Goal: Book appointment/travel/reservation

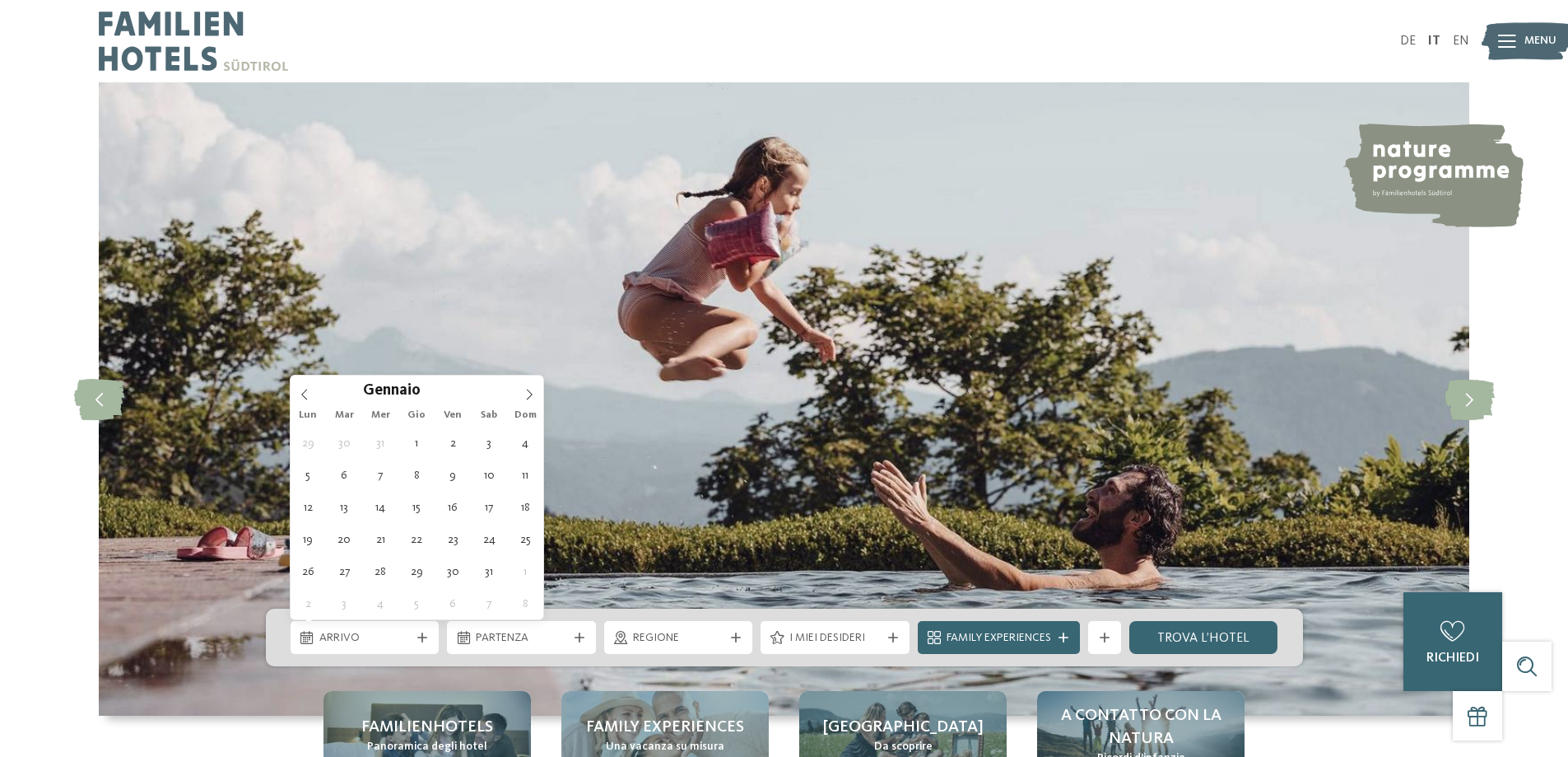
click at [522, 393] on span at bounding box center [529, 389] width 28 height 28
type div "02.01.2026"
type input "****"
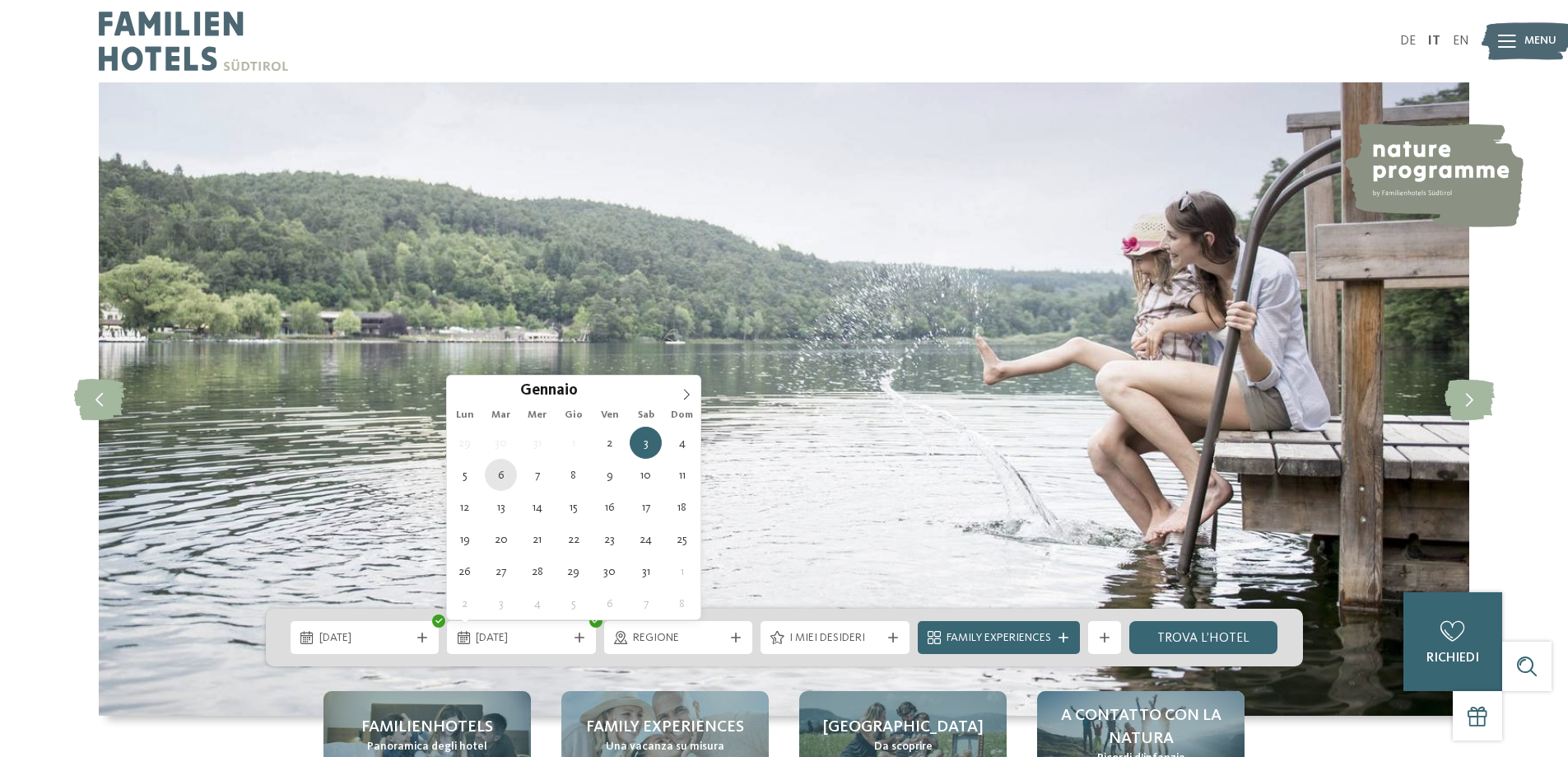
type div "06.01.2026"
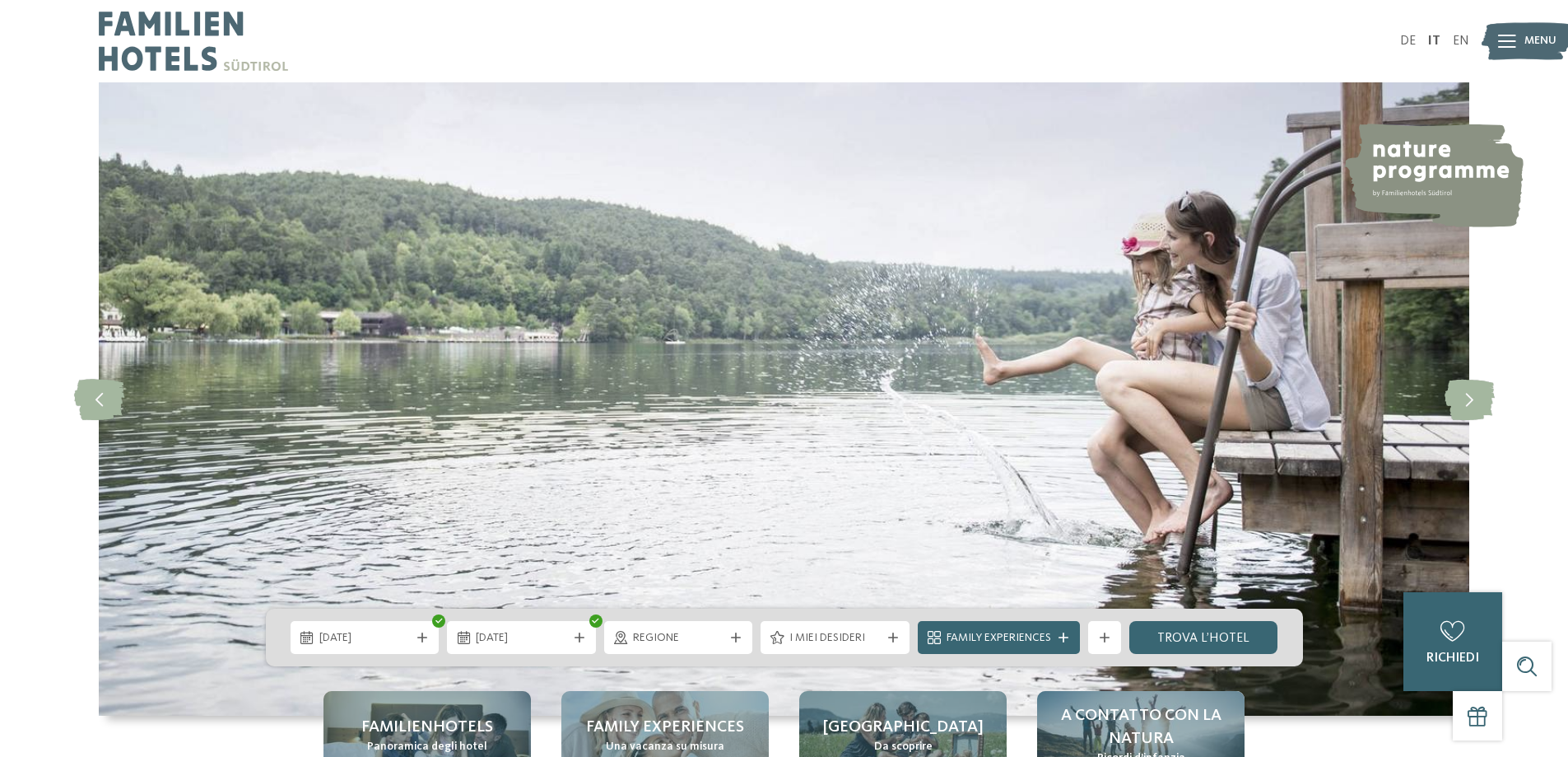
click at [1013, 641] on span "Family Experiences" at bounding box center [998, 637] width 104 height 17
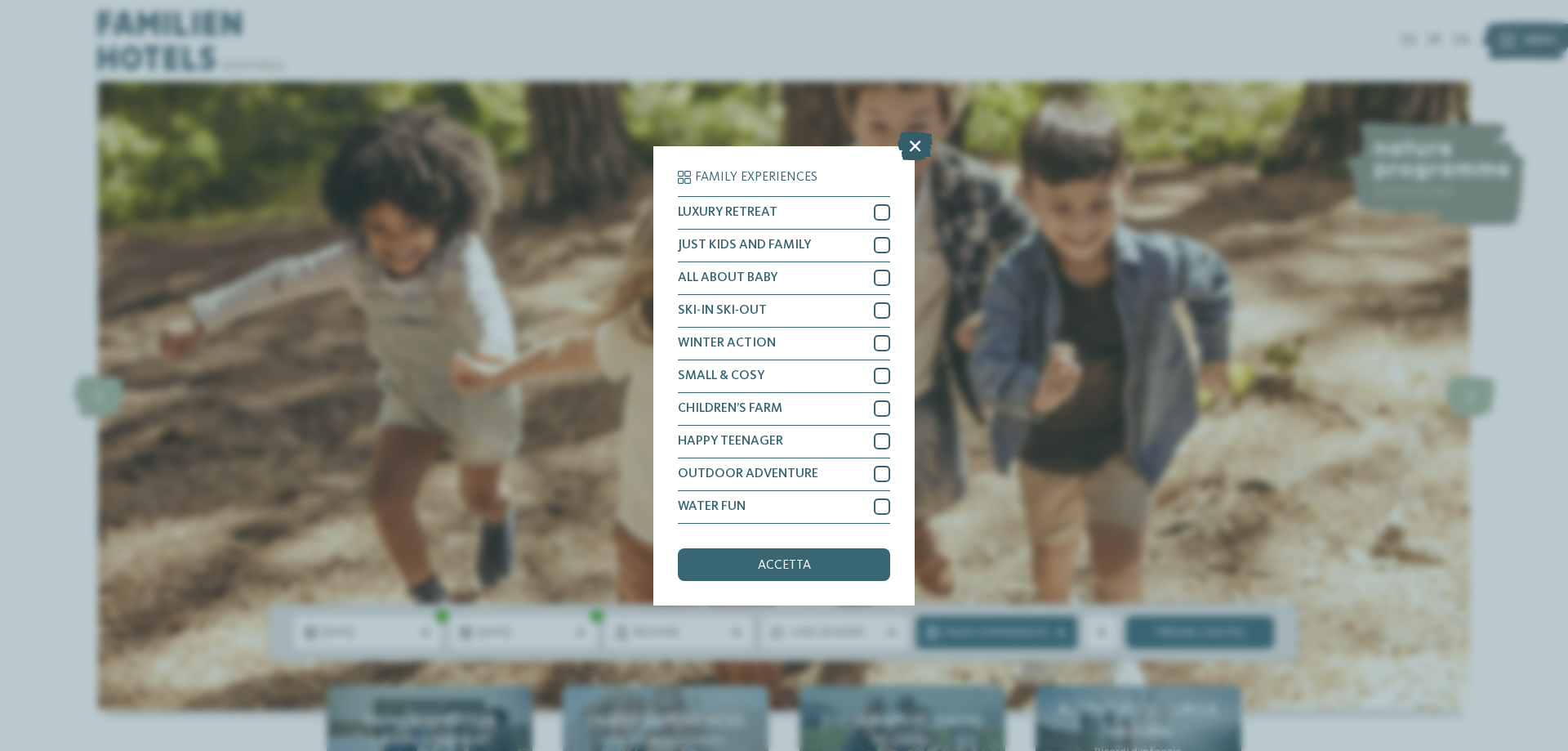
click at [915, 147] on icon at bounding box center [915, 145] width 35 height 29
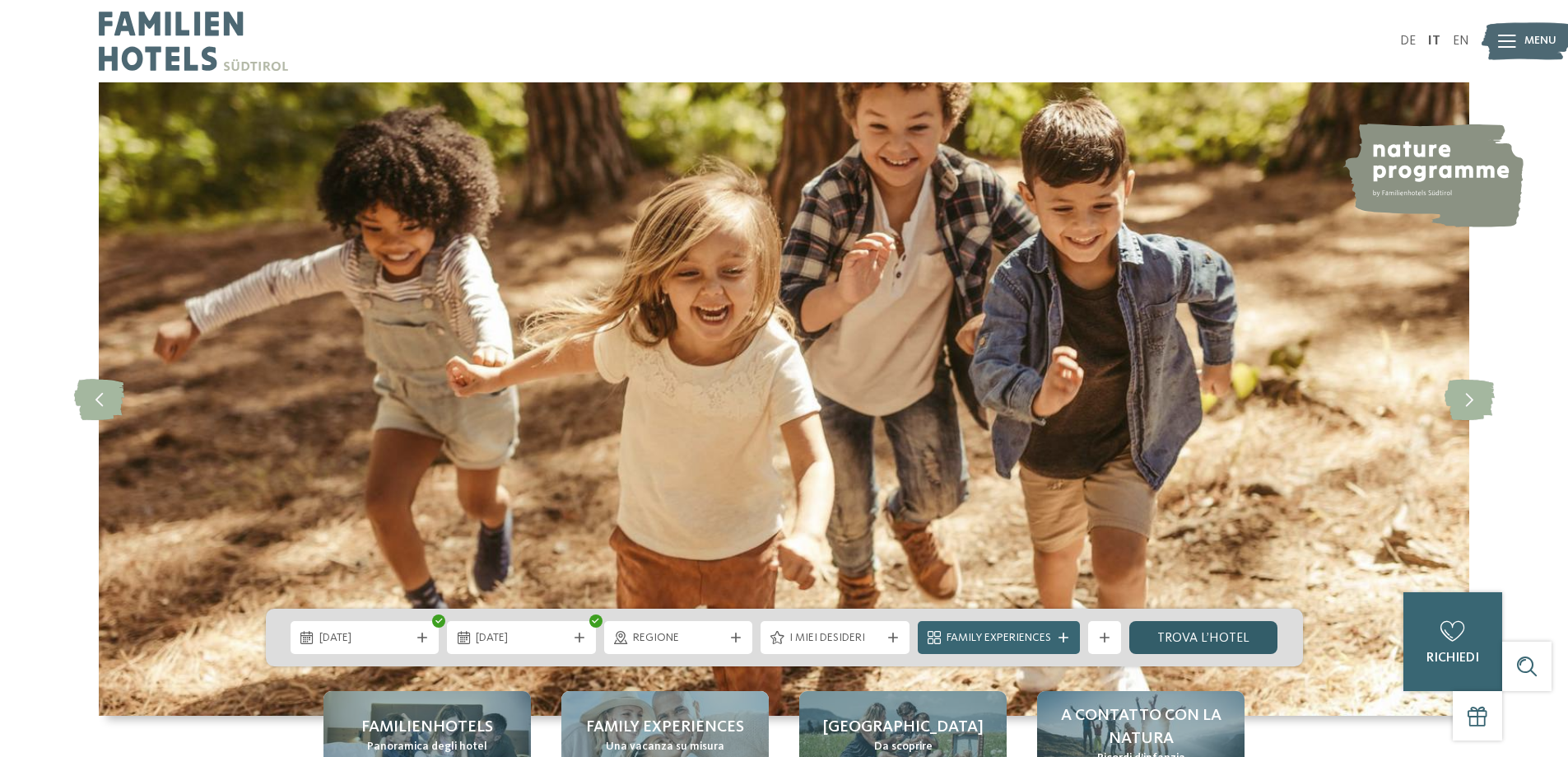
click at [1166, 638] on link "trova l’hotel" at bounding box center [1203, 637] width 149 height 33
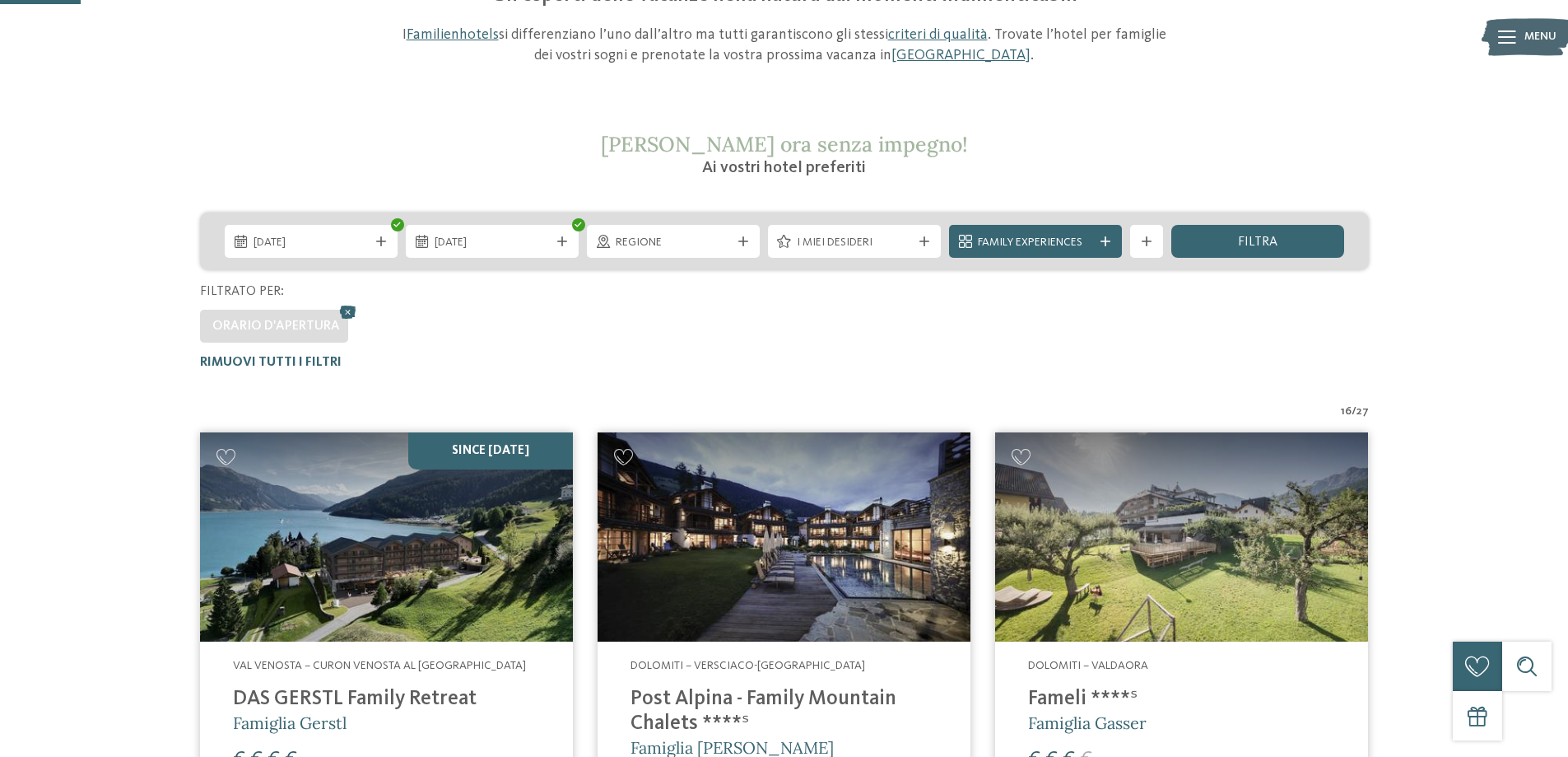
click at [693, 237] on span "Regione" at bounding box center [673, 242] width 115 height 17
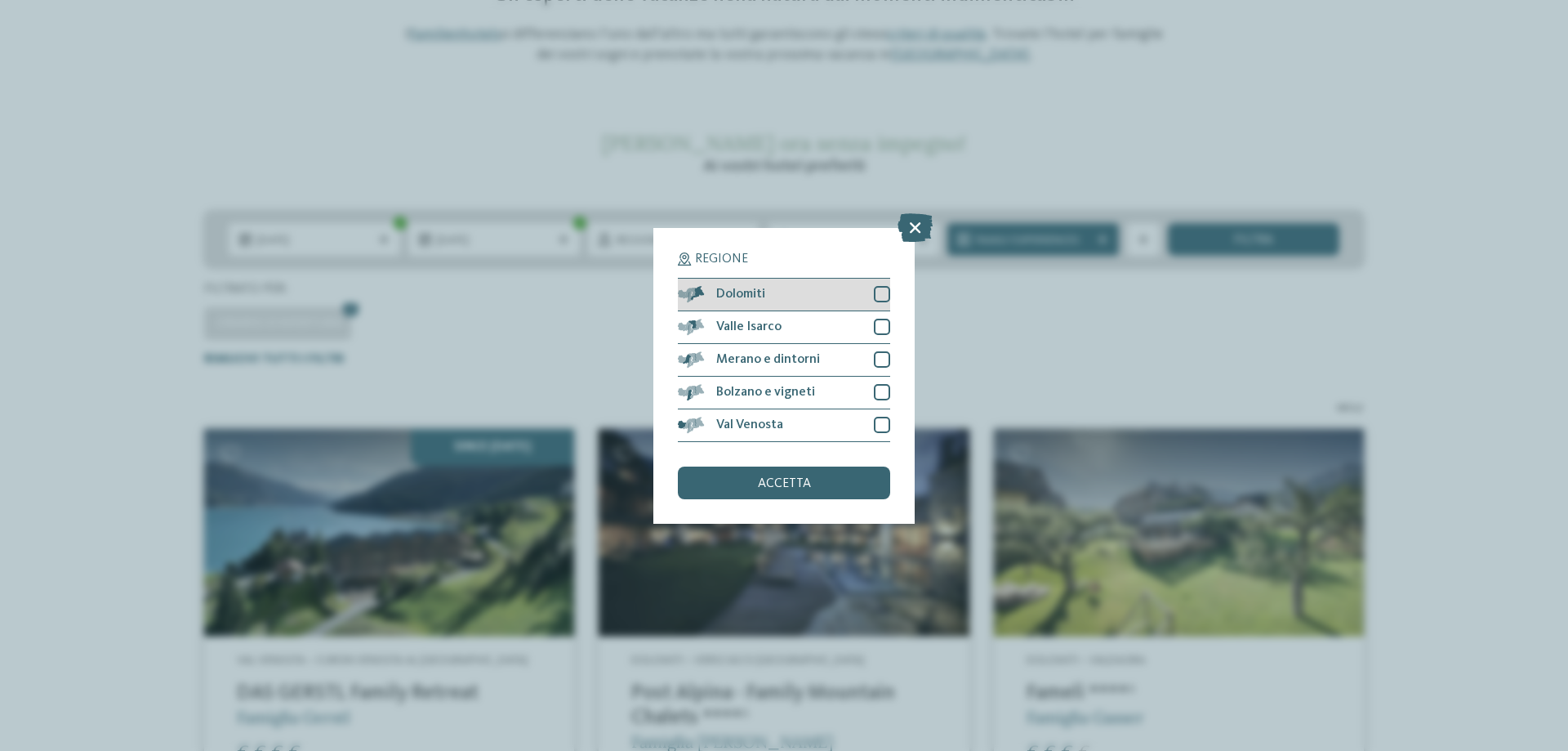
click at [880, 294] on div at bounding box center [882, 293] width 16 height 16
click at [877, 384] on div at bounding box center [882, 392] width 16 height 16
click at [879, 395] on icon at bounding box center [882, 392] width 11 height 10
click at [760, 488] on span "accetta" at bounding box center [784, 484] width 53 height 14
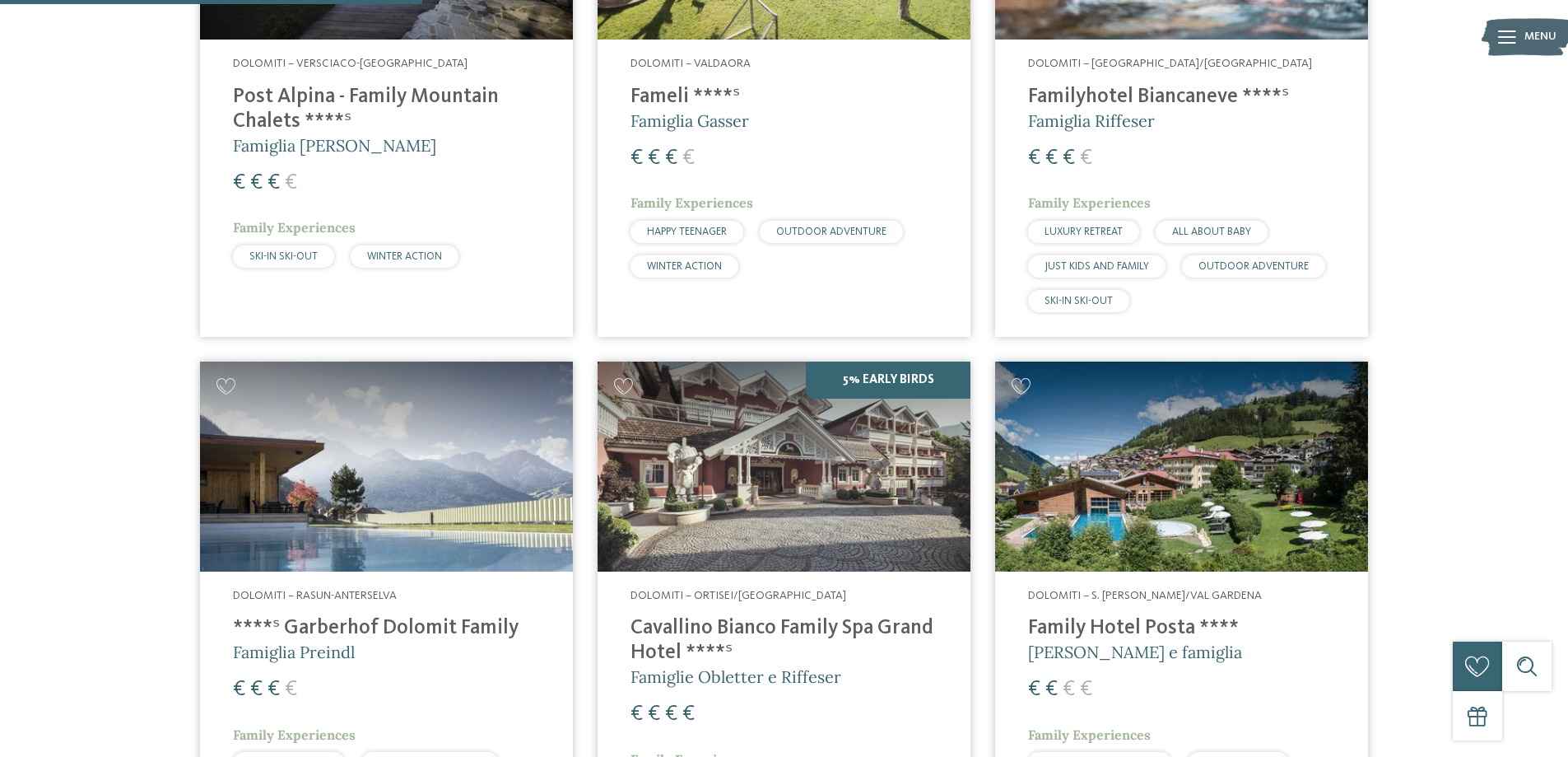
scroll to position [623, 0]
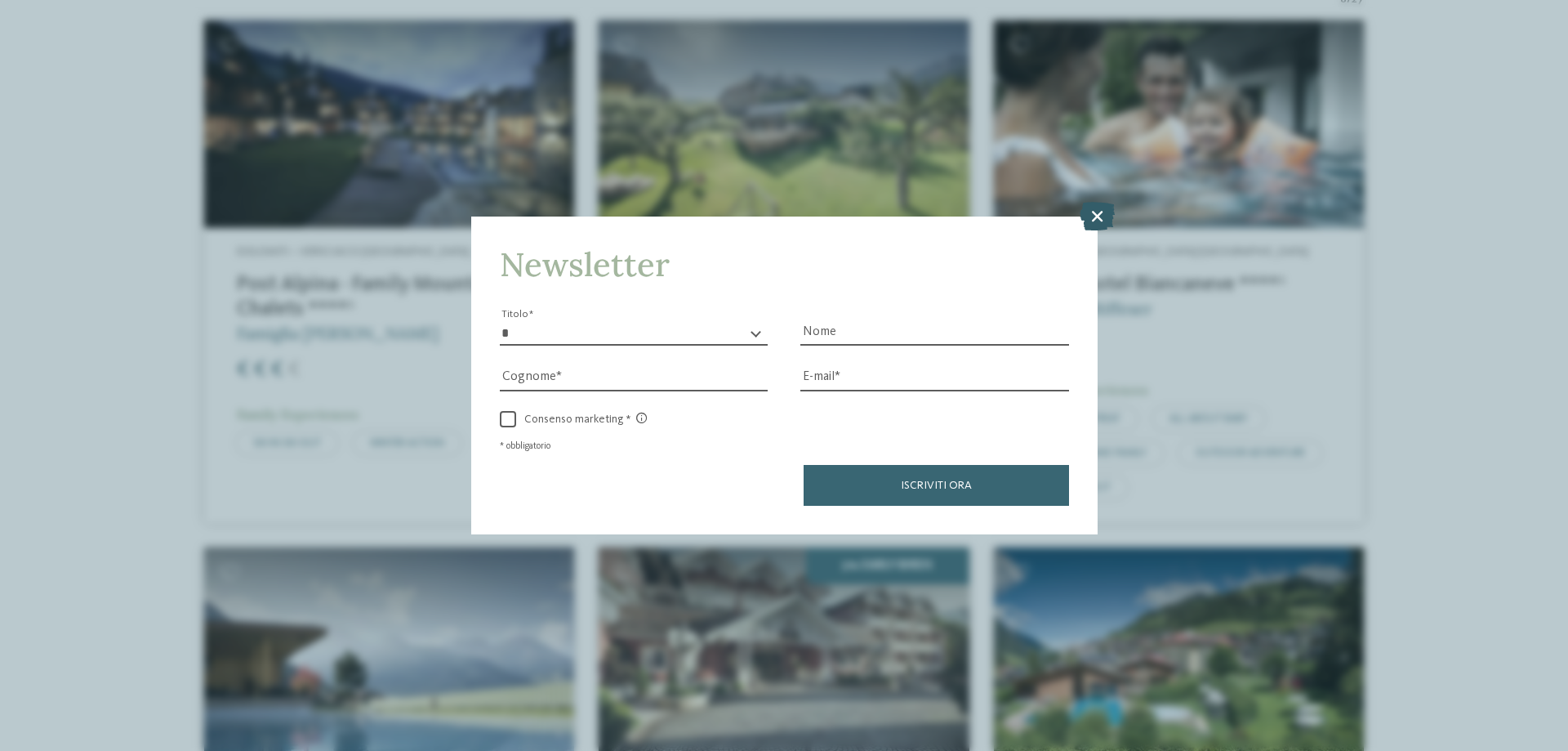
click at [1092, 210] on icon at bounding box center [1097, 216] width 35 height 29
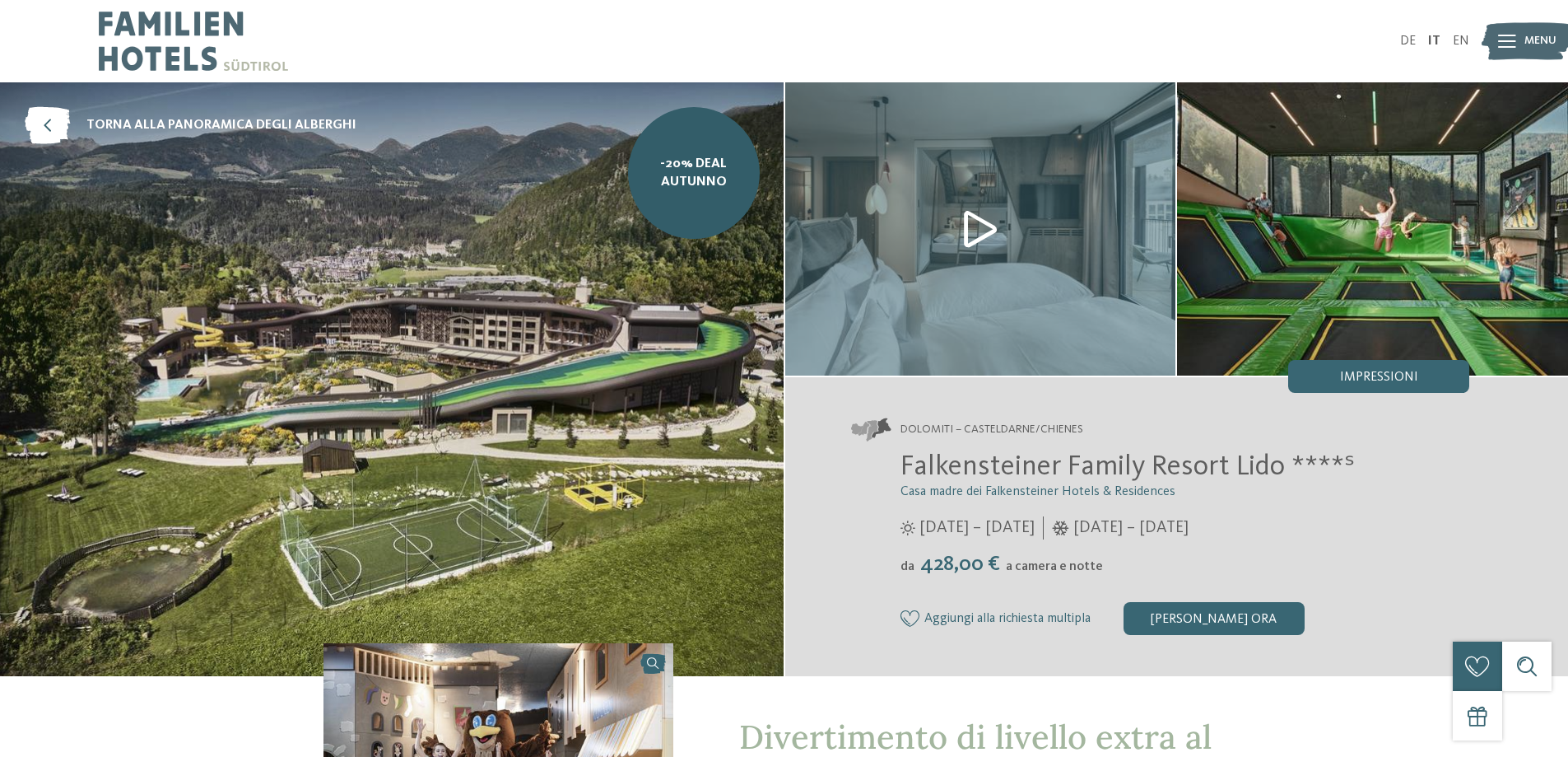
click at [673, 360] on img at bounding box center [391, 379] width 783 height 594
click at [948, 223] on img at bounding box center [980, 229] width 391 height 293
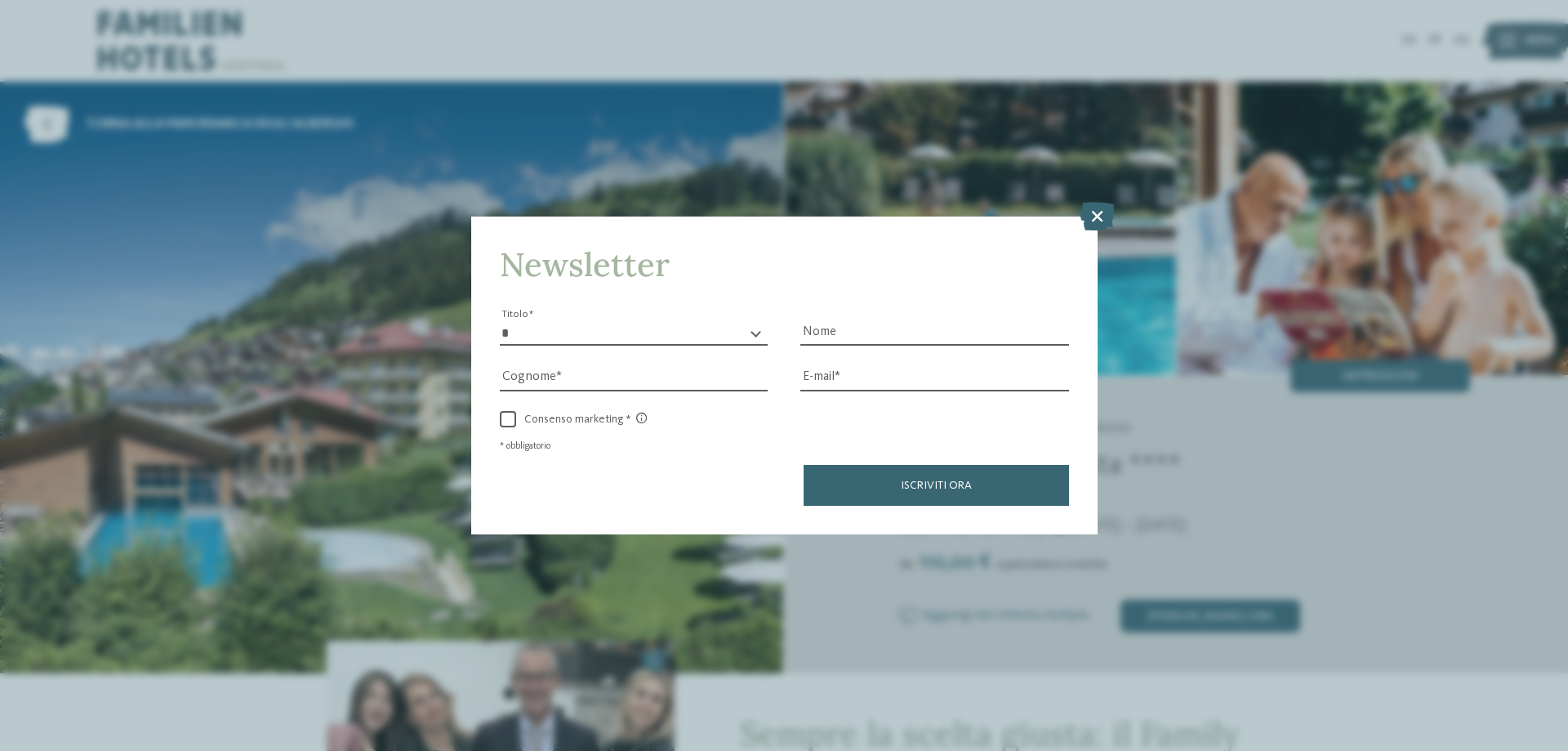
click at [1090, 217] on icon at bounding box center [1097, 216] width 35 height 29
